Goal: Information Seeking & Learning: Learn about a topic

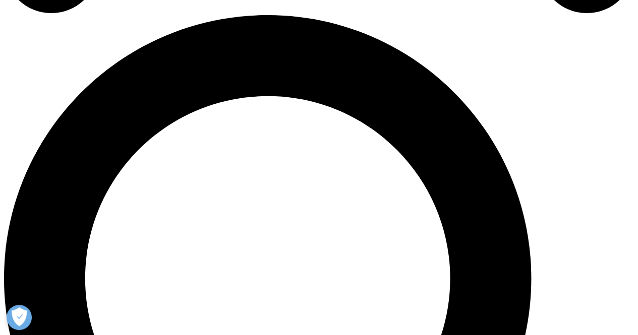
scroll to position [638, 0]
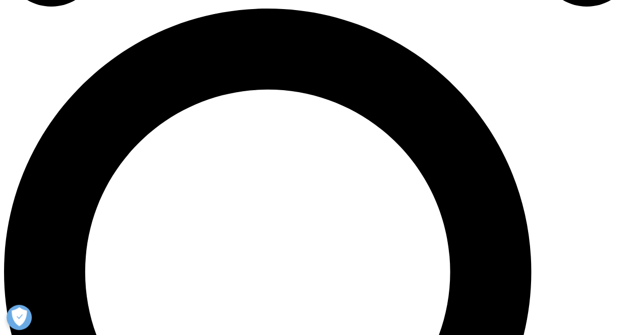
drag, startPoint x: 147, startPoint y: 203, endPoint x: 419, endPoint y: 209, distance: 272.5
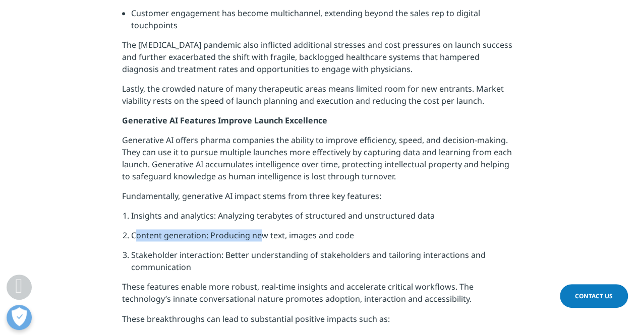
drag, startPoint x: 164, startPoint y: 228, endPoint x: 261, endPoint y: 230, distance: 97.4
click at [261, 230] on li "Content generation: Producing new text, images and code" at bounding box center [323, 240] width 385 height 20
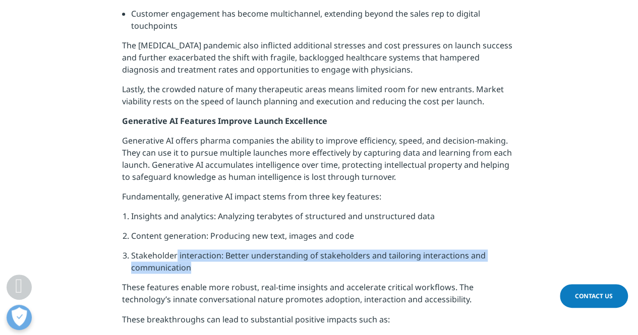
drag, startPoint x: 195, startPoint y: 246, endPoint x: 247, endPoint y: 256, distance: 53.0
click at [247, 256] on li "Stakeholder interaction: Better understanding of stakeholders and tailoring int…" at bounding box center [323, 266] width 385 height 32
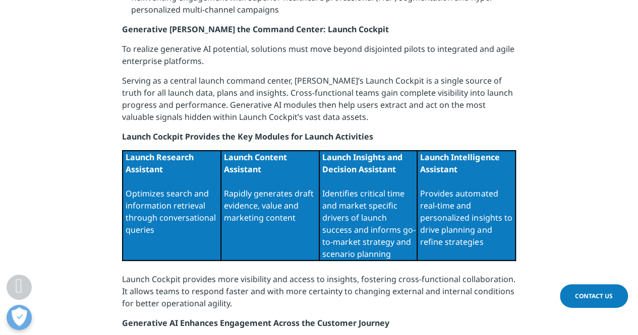
scroll to position [1052, 0]
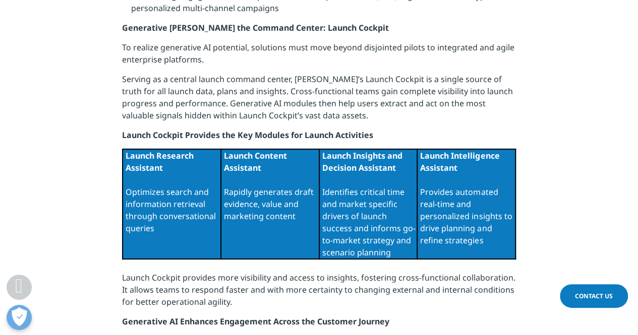
click at [188, 183] on td "Launch Research Assistant Optimizes search and information retrieval through co…" at bounding box center [172, 204] width 98 height 110
drag, startPoint x: 316, startPoint y: 162, endPoint x: 392, endPoint y: 226, distance: 99.2
click at [392, 226] on tr "Launch Research Assistant Optimizes search and information retrieval through co…" at bounding box center [319, 204] width 393 height 110
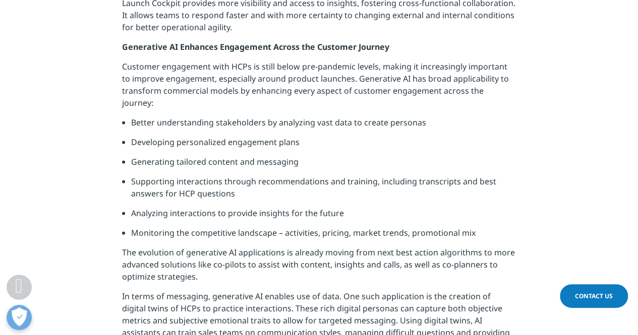
scroll to position [1328, 0]
